Goal: Task Accomplishment & Management: Manage account settings

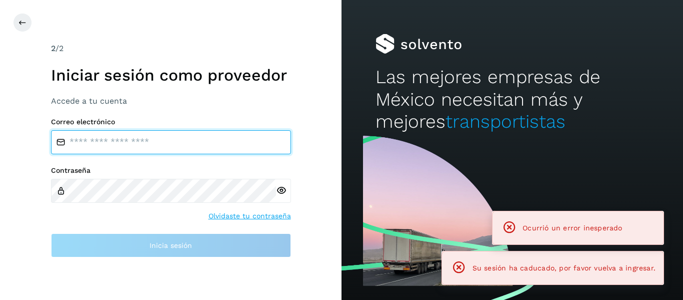
click at [136, 153] on input "email" at bounding box center [171, 142] width 240 height 24
type input "**********"
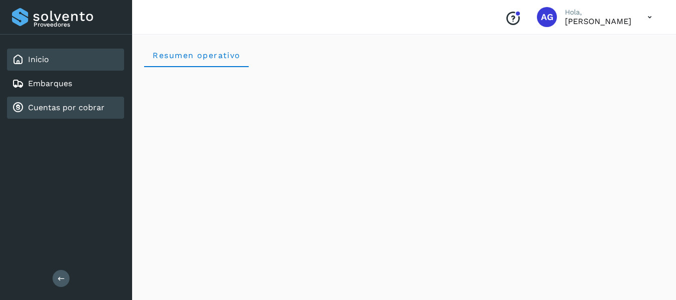
click at [35, 112] on link "Cuentas por cobrar" at bounding box center [66, 108] width 77 height 10
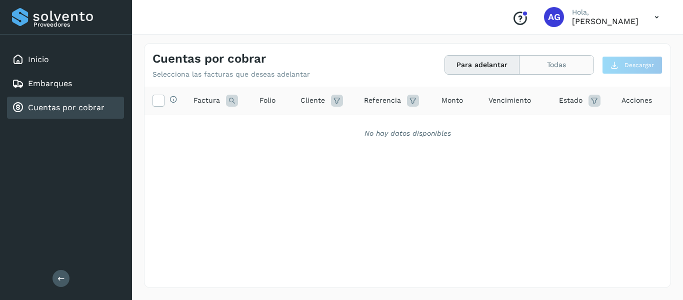
click at [548, 67] on button "Todas" at bounding box center [557, 65] width 74 height 19
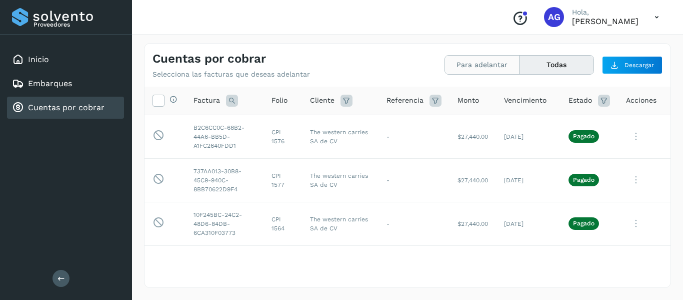
click at [520, 72] on button "Para adelantar" at bounding box center [557, 65] width 74 height 19
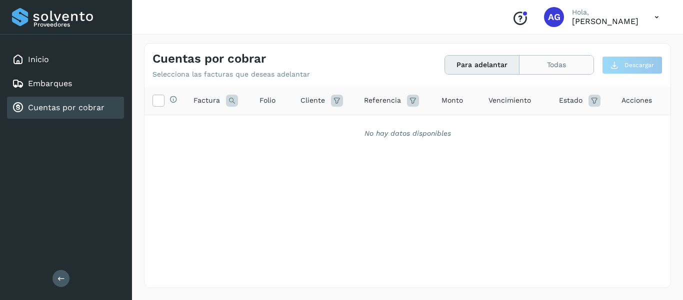
click at [546, 70] on button "Todas" at bounding box center [557, 65] width 74 height 19
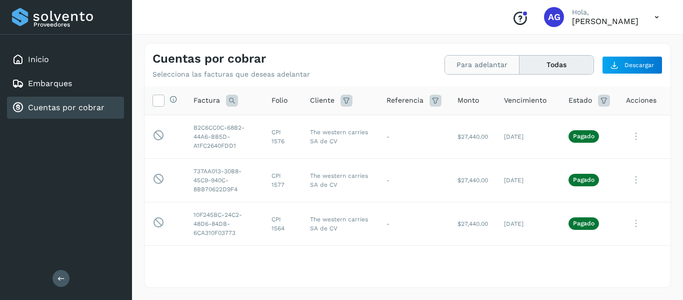
click at [520, 67] on button "Para adelantar" at bounding box center [557, 65] width 74 height 19
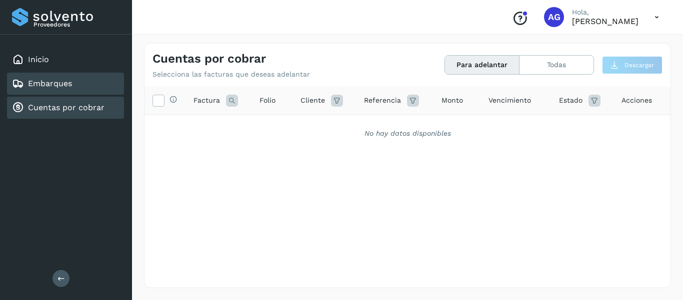
click at [75, 80] on div "Embarques" at bounding box center [65, 84] width 117 height 22
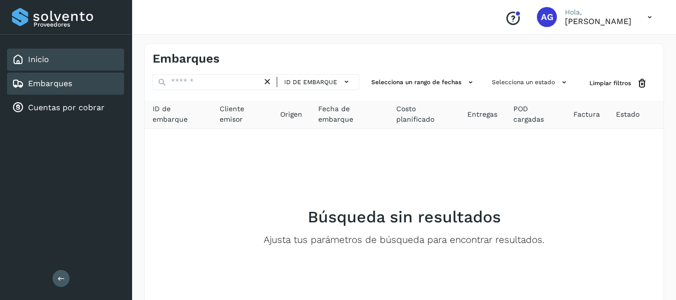
click at [60, 62] on div "Inicio" at bounding box center [65, 60] width 117 height 22
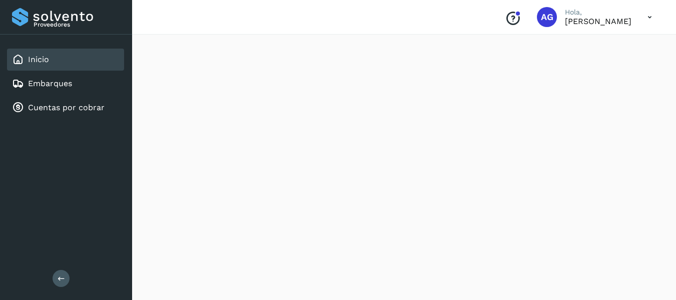
scroll to position [974, 0]
click at [56, 110] on link "Cuentas por cobrar" at bounding box center [66, 108] width 77 height 10
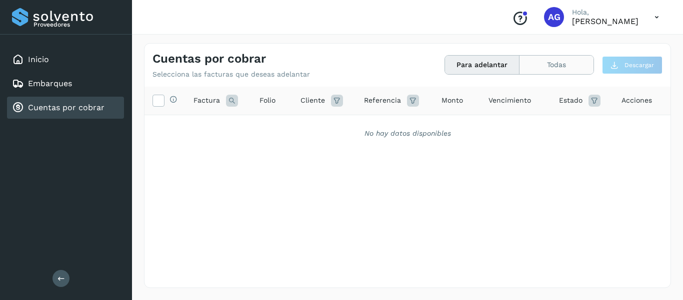
click at [566, 62] on button "Todas" at bounding box center [557, 65] width 74 height 19
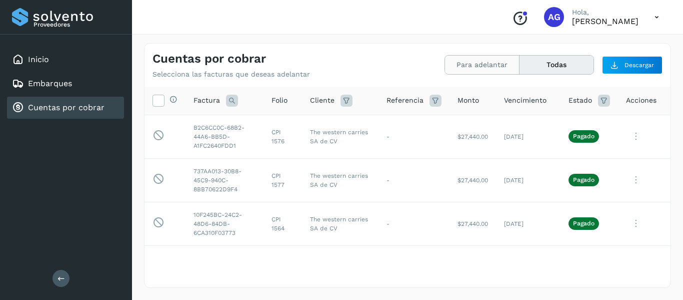
click at [520, 62] on button "Para adelantar" at bounding box center [557, 65] width 74 height 19
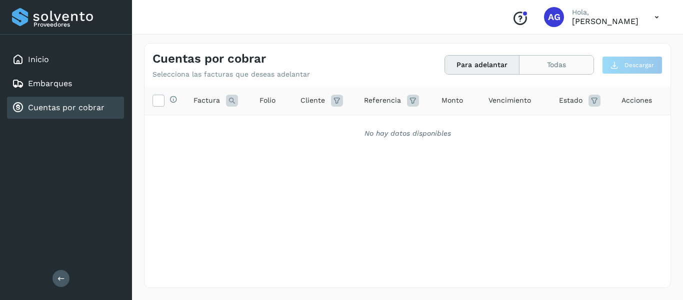
click at [559, 61] on button "Todas" at bounding box center [557, 65] width 74 height 19
